Goal: Information Seeking & Learning: Learn about a topic

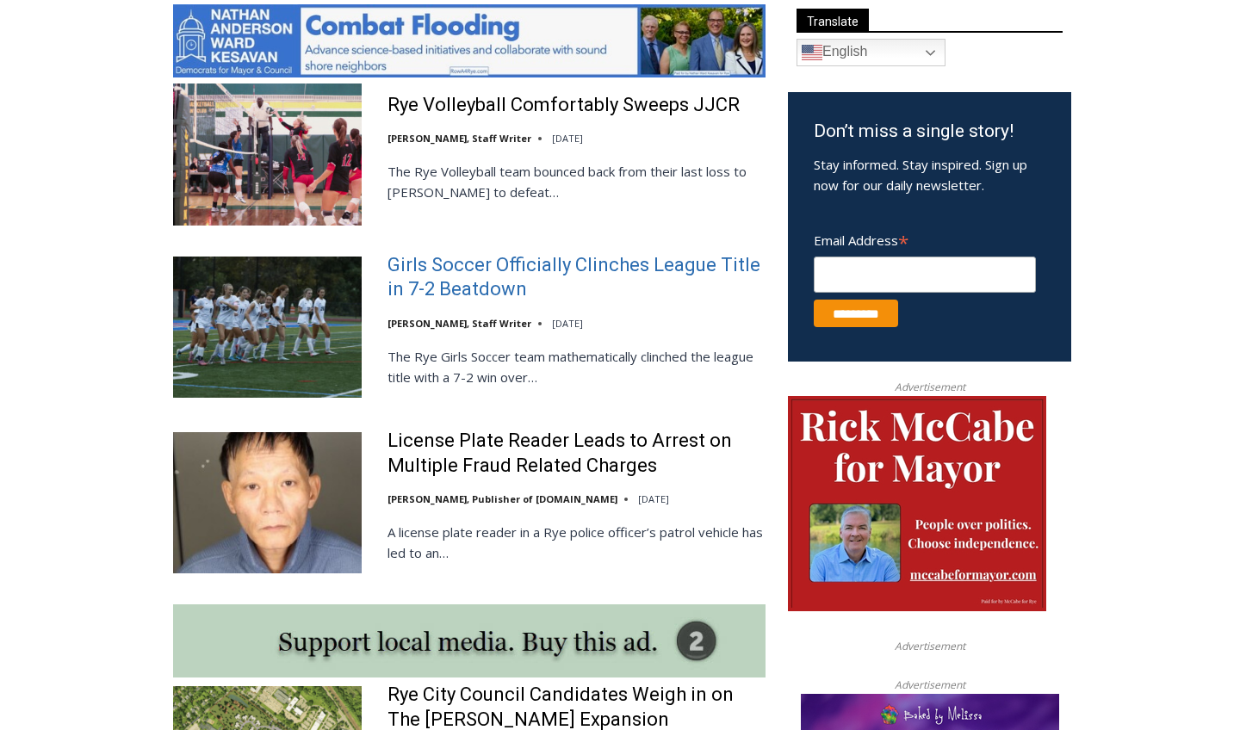
click at [462, 266] on link "Girls Soccer Officially Clinches League Title in 7-2 Beatdown" at bounding box center [576, 277] width 378 height 49
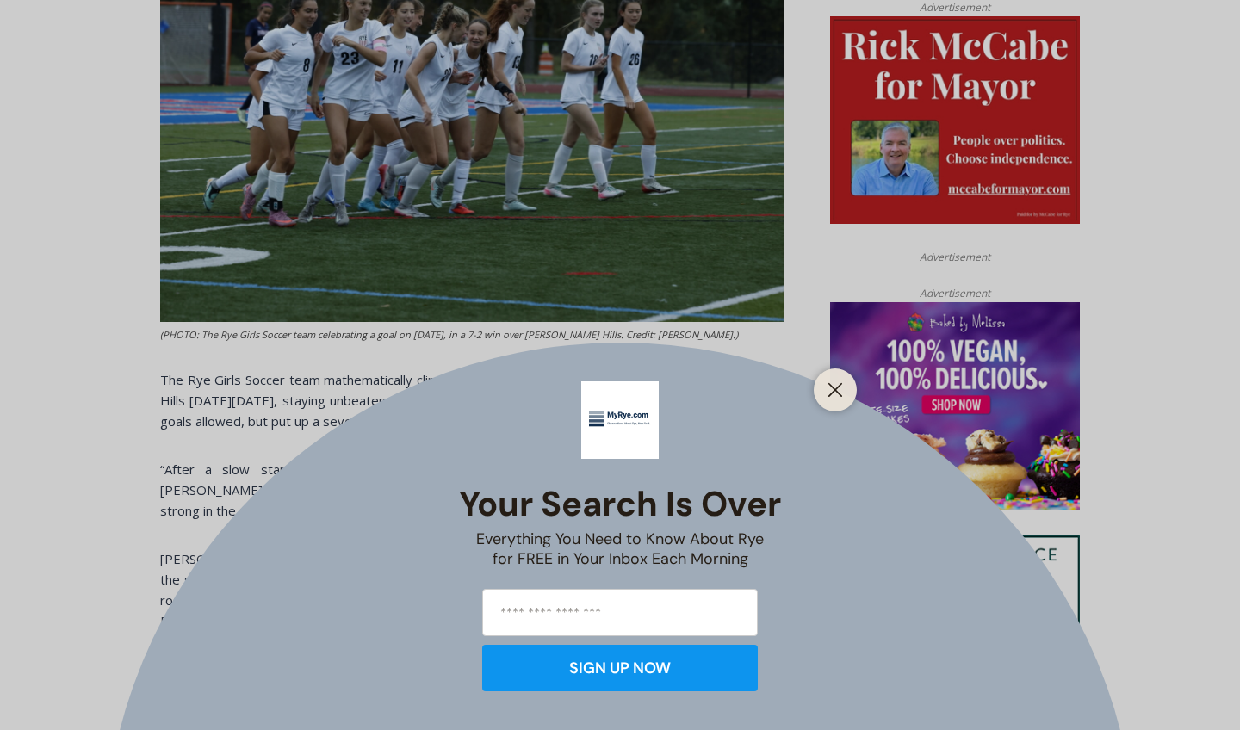
scroll to position [804, 0]
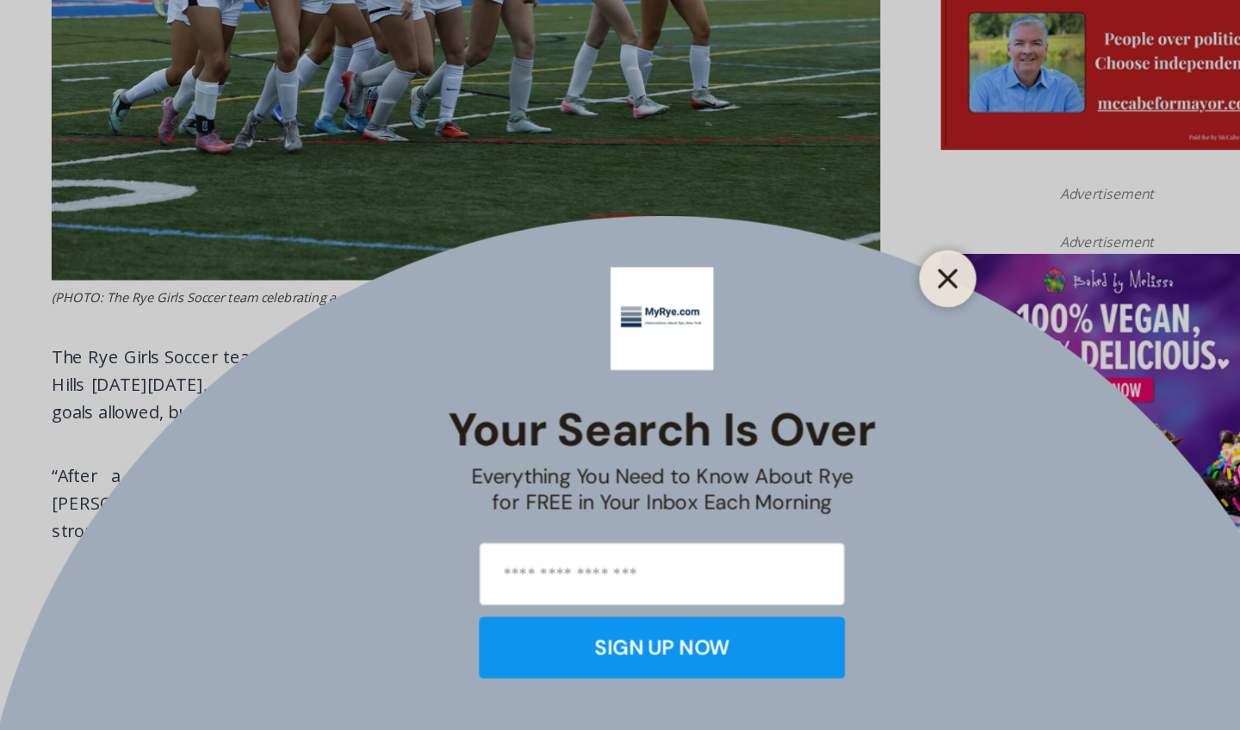
click at [828, 382] on icon "Close" at bounding box center [835, 389] width 15 height 15
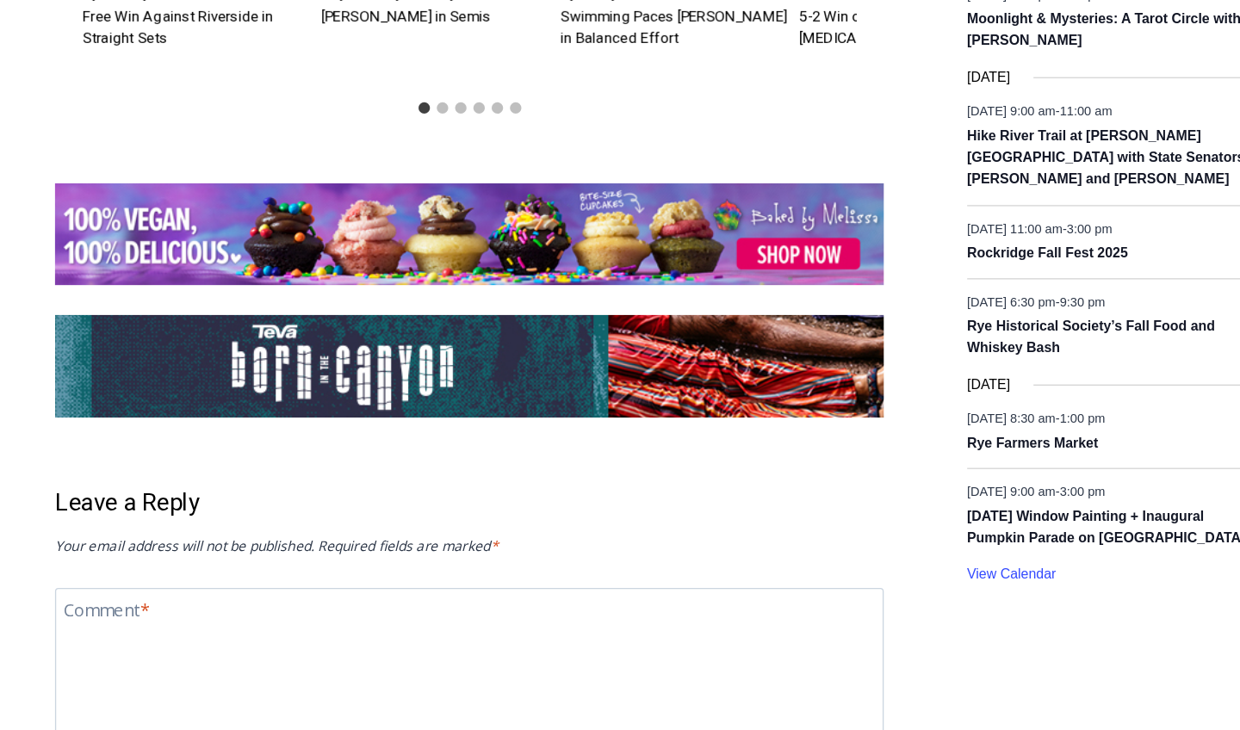
scroll to position [2361, 0]
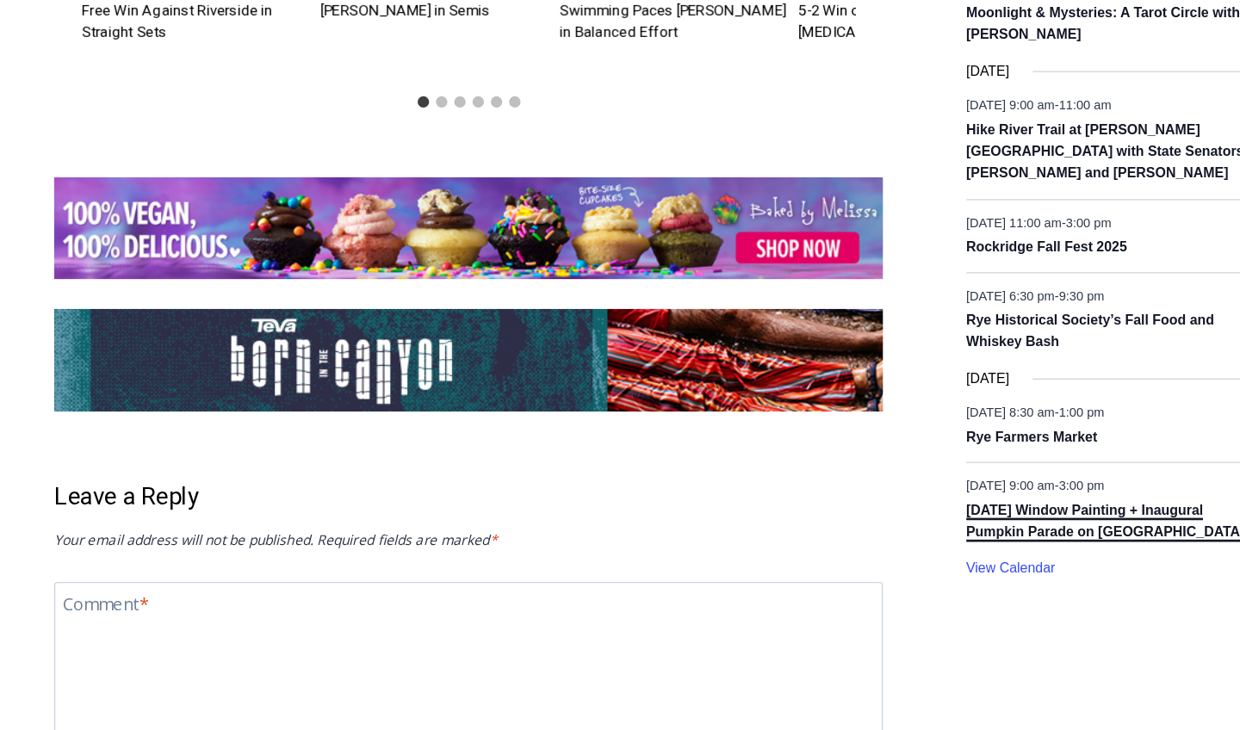
click at [847, 558] on link "[DATE] Window Painting + Inaugural Pumpkin Parade on [GEOGRAPHIC_DATA]" at bounding box center [952, 573] width 210 height 30
